Goal: Task Accomplishment & Management: Manage account settings

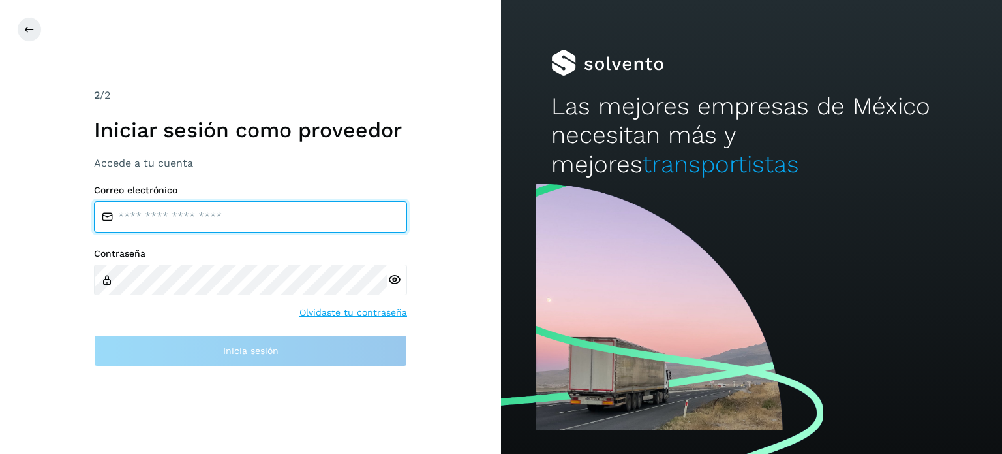
click at [170, 217] on input "email" at bounding box center [250, 216] width 313 height 31
type input "**********"
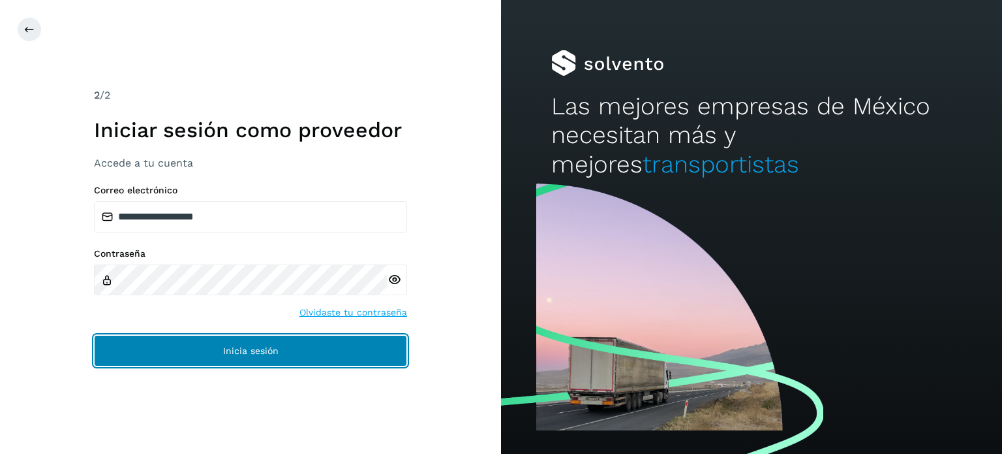
click at [237, 346] on span "Inicia sesión" at bounding box center [250, 350] width 55 height 9
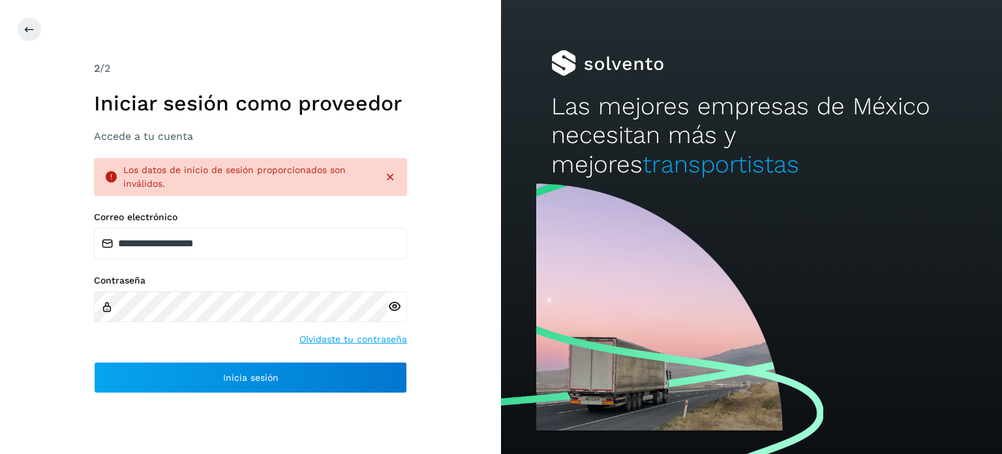
click at [398, 182] on div "Los datos de inicio de sesión proporcionados son inválidos." at bounding box center [250, 177] width 313 height 38
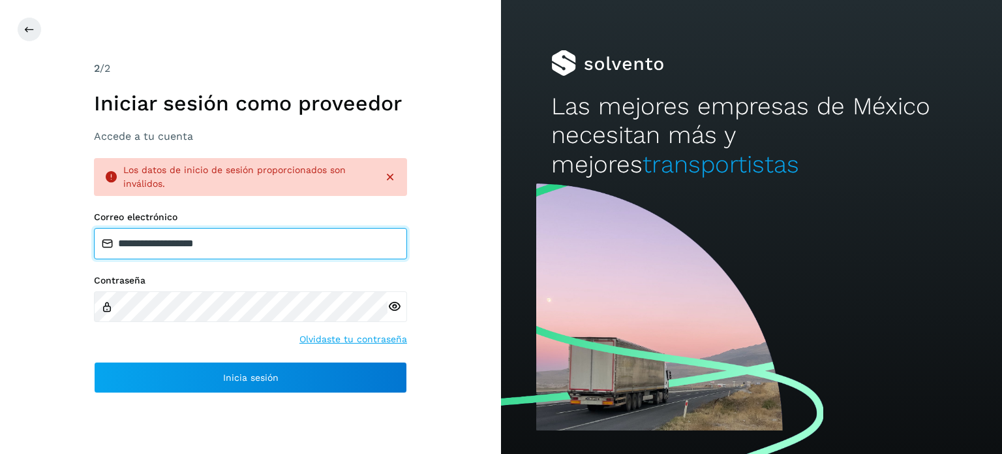
click at [258, 246] on input "**********" at bounding box center [250, 243] width 313 height 31
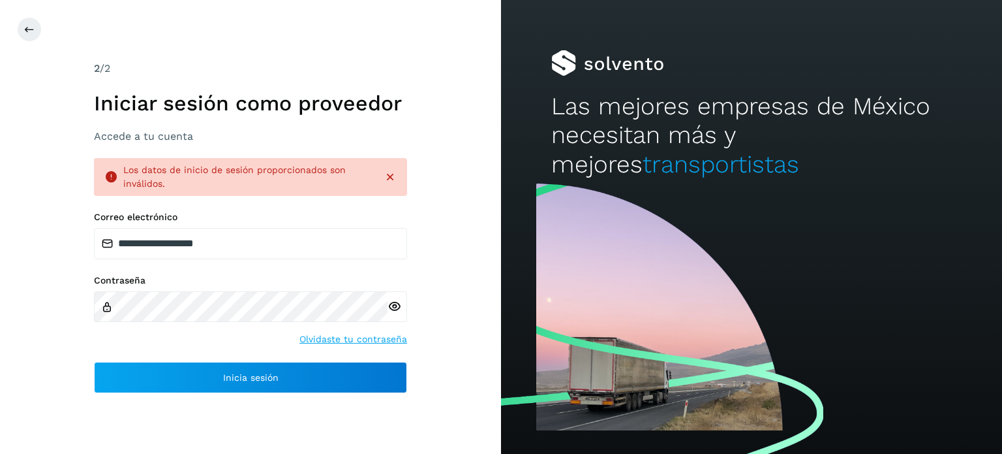
click at [394, 307] on icon at bounding box center [395, 307] width 14 height 14
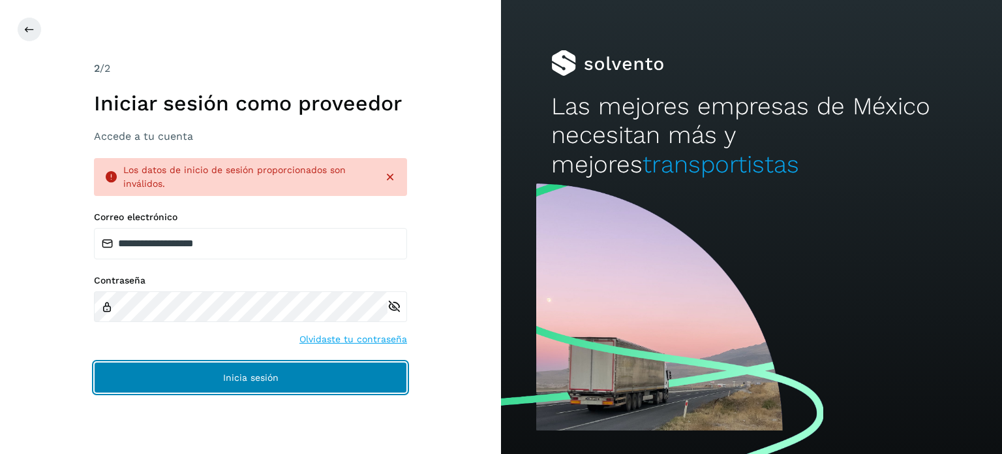
click at [350, 374] on button "Inicia sesión" at bounding box center [250, 377] width 313 height 31
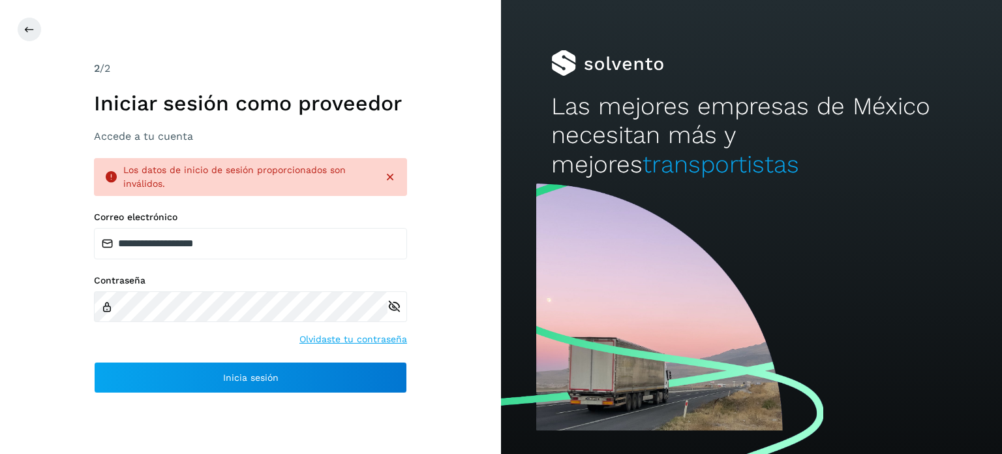
click at [664, 380] on div at bounding box center [751, 316] width 501 height 274
click at [619, 68] on div at bounding box center [751, 63] width 401 height 26
drag, startPoint x: 645, startPoint y: 164, endPoint x: 645, endPoint y: 171, distance: 6.6
click at [645, 171] on span "transportistas" at bounding box center [721, 164] width 157 height 28
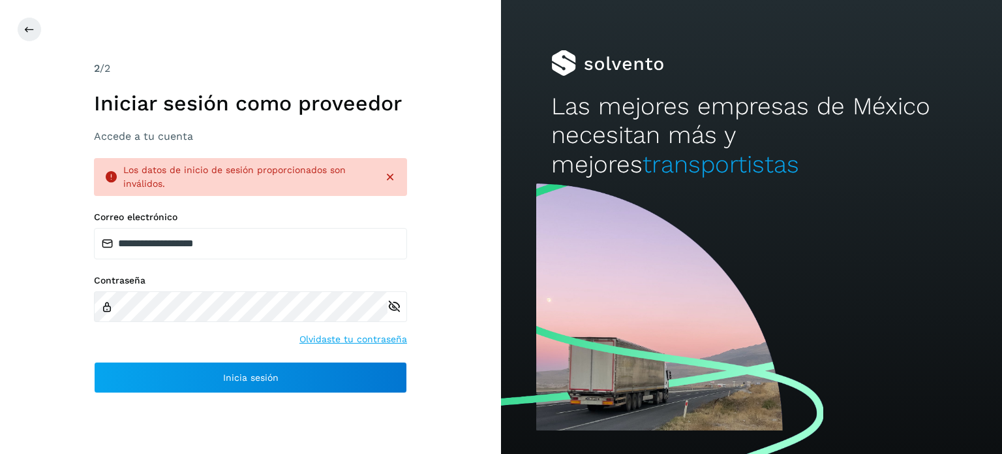
click at [392, 177] on icon at bounding box center [390, 176] width 13 height 13
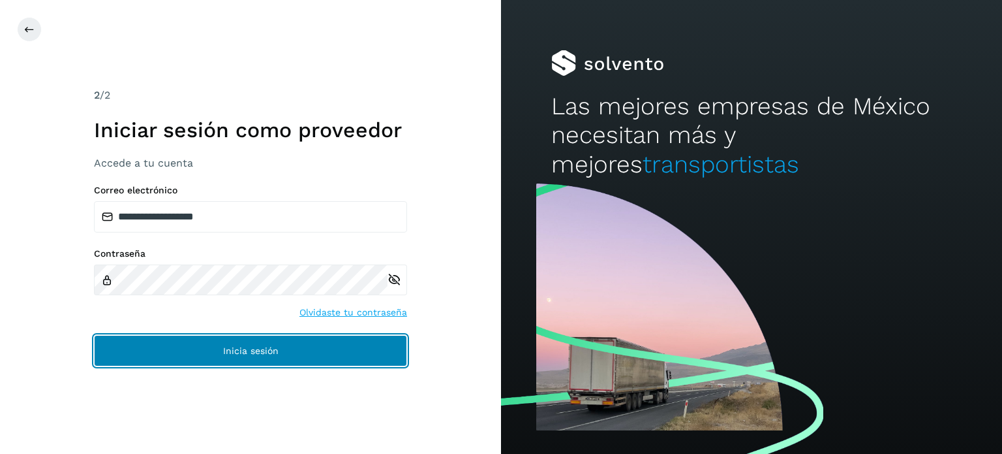
click at [245, 354] on span "Inicia sesión" at bounding box center [250, 350] width 55 height 9
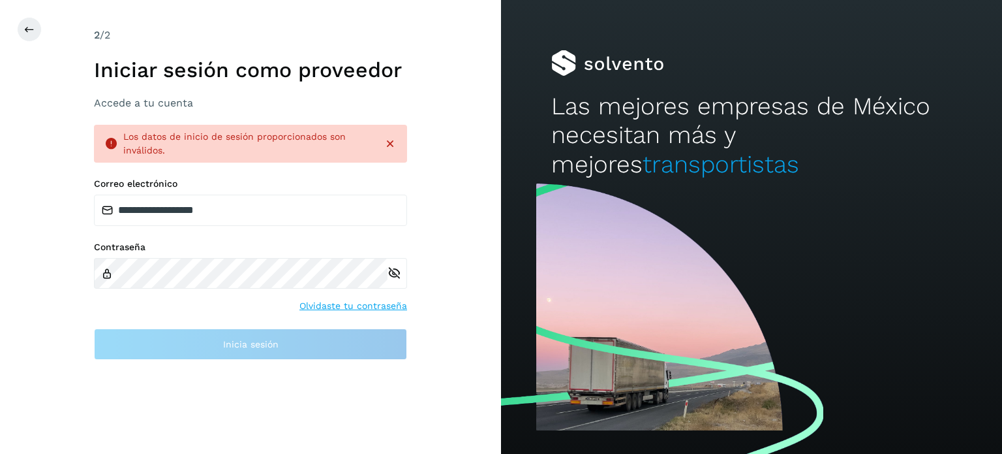
click at [389, 141] on icon at bounding box center [390, 143] width 13 height 13
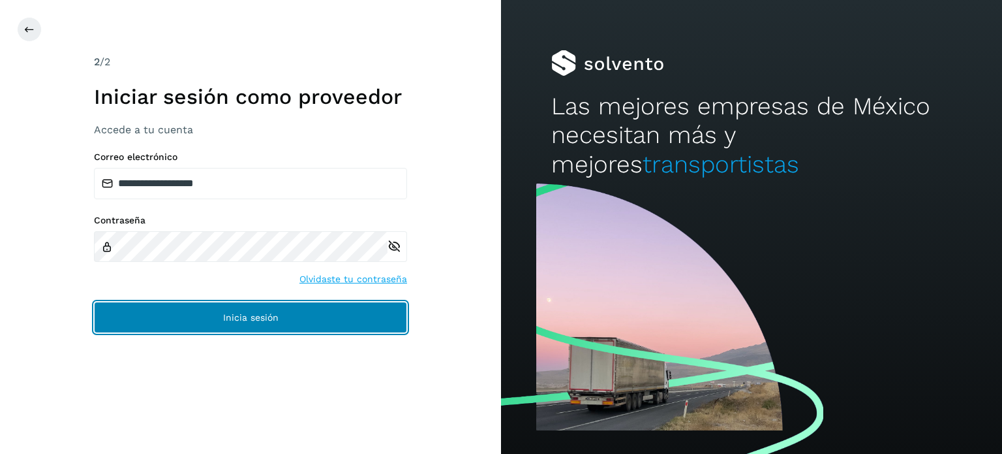
click at [301, 322] on button "Inicia sesión" at bounding box center [250, 316] width 313 height 31
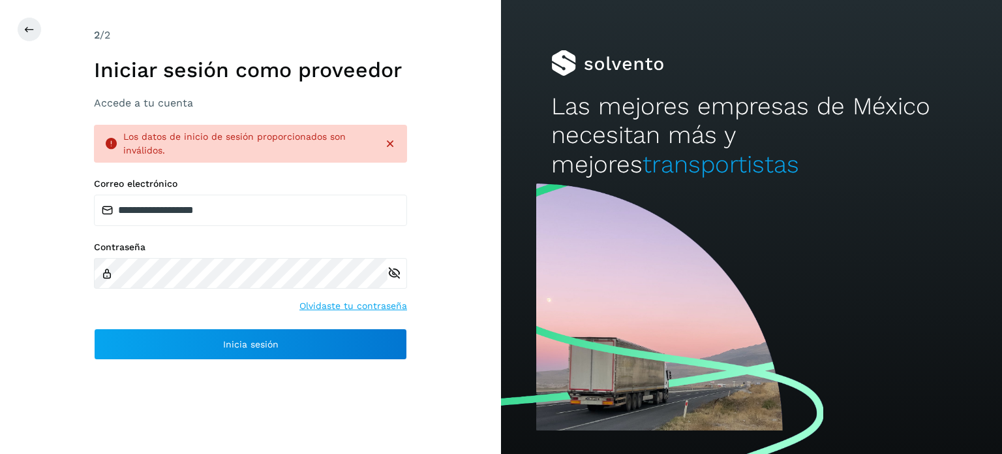
click at [369, 305] on link "Olvidaste tu contraseña" at bounding box center [354, 306] width 108 height 14
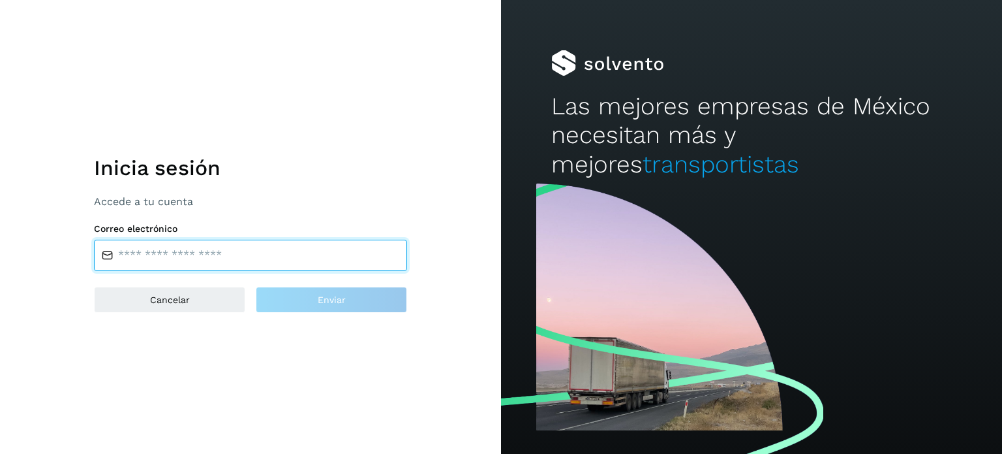
click at [264, 261] on input "email" at bounding box center [250, 254] width 313 height 31
type input "**********"
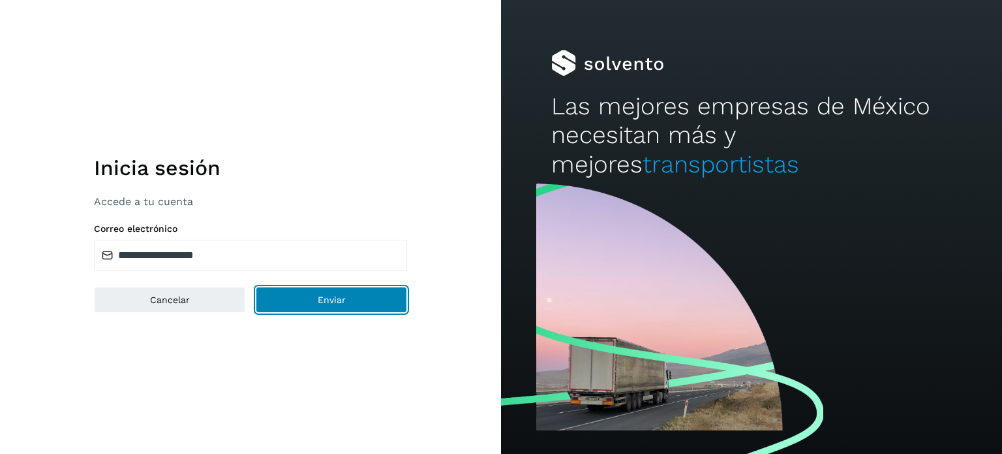
click at [339, 305] on button "Enviar" at bounding box center [331, 299] width 151 height 26
